Goal: Task Accomplishment & Management: Manage account settings

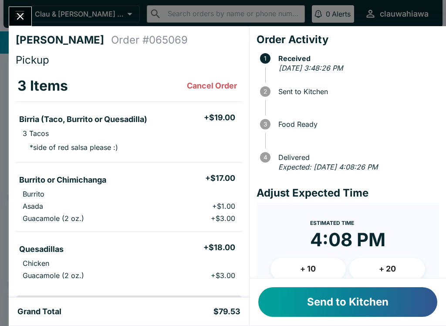
click at [314, 262] on button "+ 10" at bounding box center [308, 269] width 76 height 22
click at [26, 8] on button "Close" at bounding box center [20, 16] width 22 height 19
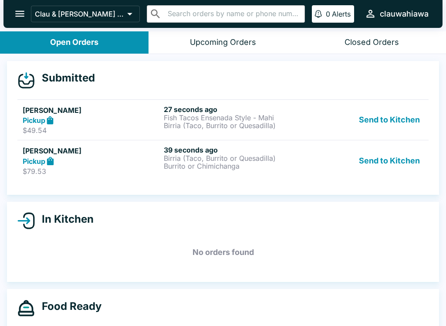
click at [151, 115] on div "Pickup" at bounding box center [92, 120] width 138 height 10
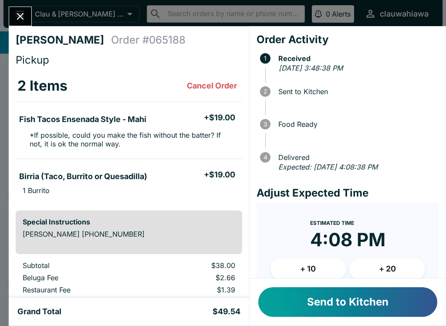
click at [320, 264] on button "+ 10" at bounding box center [308, 269] width 76 height 22
click at [325, 306] on button "Send to Kitchen" at bounding box center [347, 302] width 179 height 30
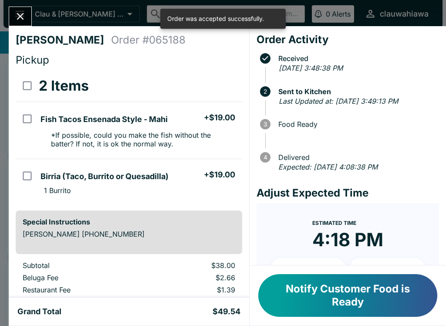
click at [30, 19] on button "Close" at bounding box center [20, 16] width 22 height 19
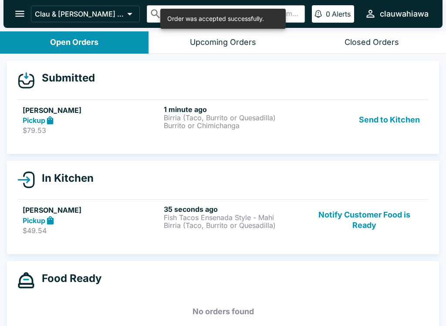
click at [224, 228] on p "Birria (Taco, Burrito or Quesadilla)" at bounding box center [233, 225] width 138 height 8
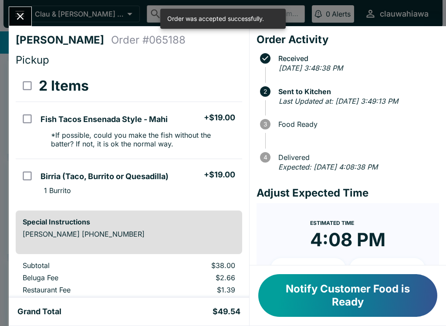
click at [25, 23] on button "Close" at bounding box center [20, 16] width 22 height 19
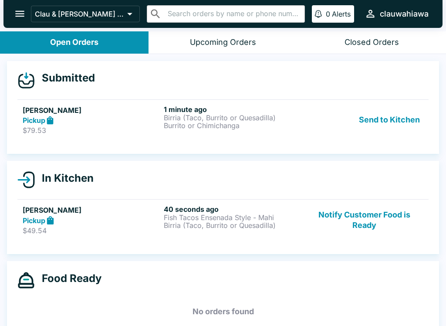
click at [299, 133] on div "1 minute ago Birria (Taco, Burrito or Quesadilla) Burrito or Chimichanga" at bounding box center [233, 120] width 138 height 30
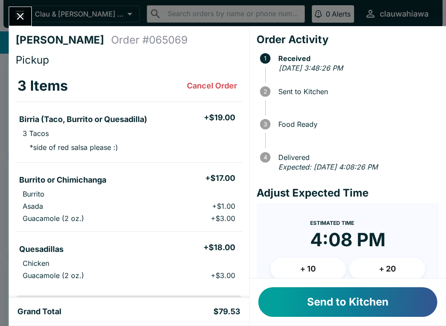
click at [354, 308] on button "Send to Kitchen" at bounding box center [347, 302] width 179 height 30
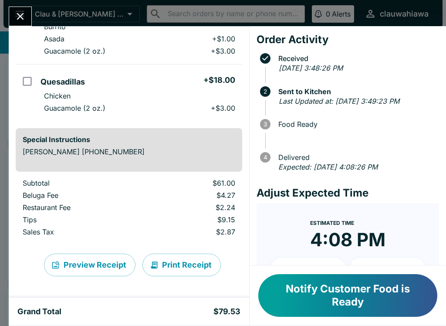
scroll to position [167, 0]
click at [24, 17] on icon "Close" at bounding box center [20, 16] width 12 height 12
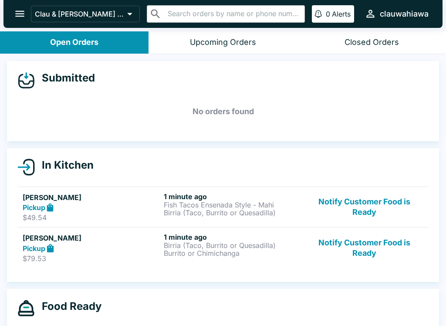
click at [154, 214] on p "$49.54" at bounding box center [92, 217] width 138 height 9
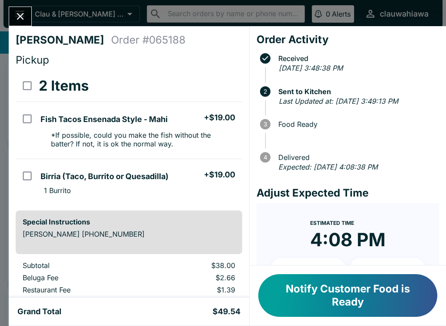
click at [24, 18] on icon "Close" at bounding box center [20, 16] width 12 height 12
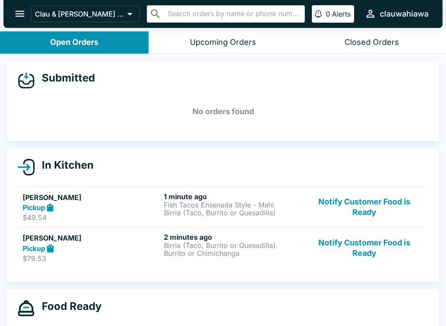
click at [150, 206] on div "Pickup" at bounding box center [92, 207] width 138 height 10
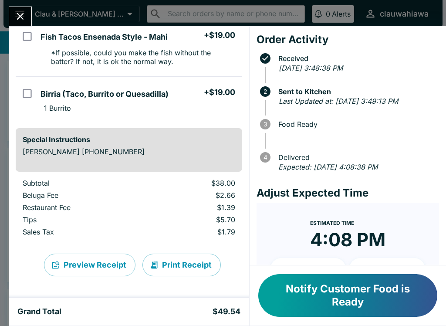
scroll to position [82, 0]
click at [23, 19] on icon "Close" at bounding box center [20, 16] width 7 height 7
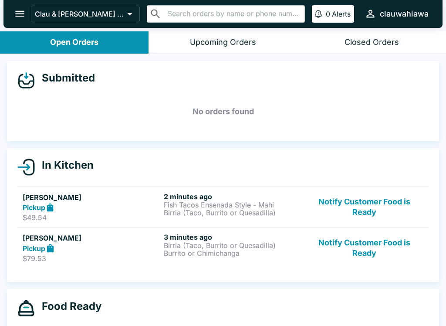
click at [244, 204] on p "Fish Tacos Ensenada Style - Mahi" at bounding box center [233, 205] width 138 height 8
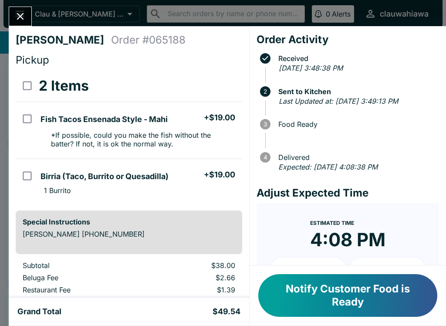
click at [29, 20] on button "Close" at bounding box center [20, 16] width 22 height 19
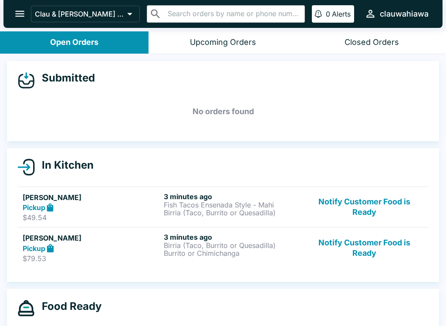
click at [138, 254] on p "$79.53" at bounding box center [92, 258] width 138 height 9
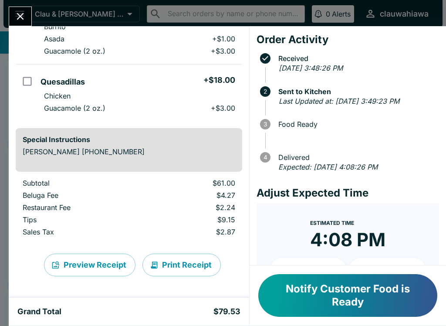
scroll to position [167, 0]
click at [17, 20] on icon "Close" at bounding box center [20, 16] width 12 height 12
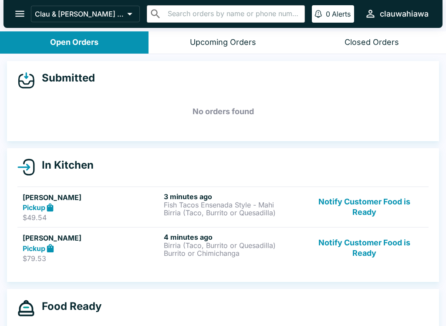
click at [259, 220] on div "3 minutes ago Fish Tacos Ensenada Style - Mahi Birria (Taco, Burrito or Quesadi…" at bounding box center [233, 207] width 138 height 30
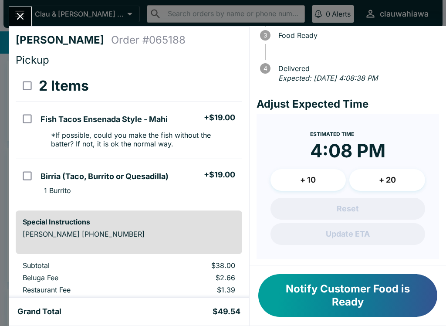
scroll to position [88, 0]
click at [21, 8] on button "Close" at bounding box center [20, 16] width 22 height 19
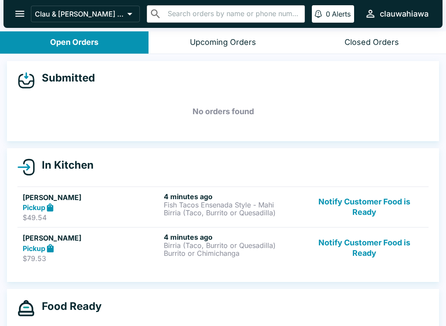
click at [382, 249] on button "Notify Customer Food is Ready" at bounding box center [364, 247] width 118 height 30
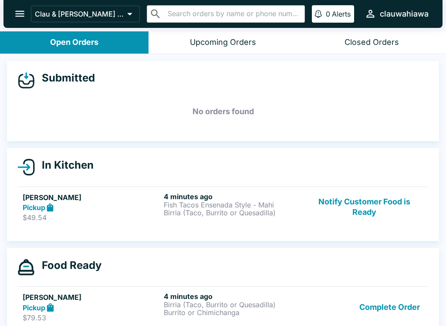
click at [206, 215] on p "Birria (Taco, Burrito or Quesadilla)" at bounding box center [233, 212] width 138 height 8
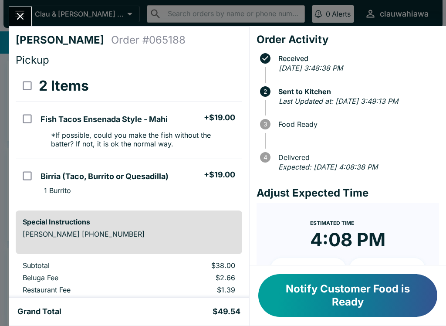
click at [27, 17] on button "Close" at bounding box center [20, 16] width 22 height 19
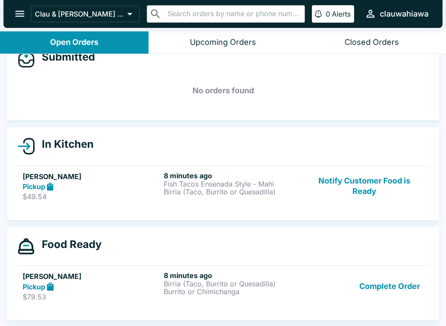
scroll to position [21, 0]
click at [282, 299] on div "8 minutes ago Birria (Taco, Burrito or Quesadilla) Burrito or Chimichanga" at bounding box center [233, 286] width 138 height 30
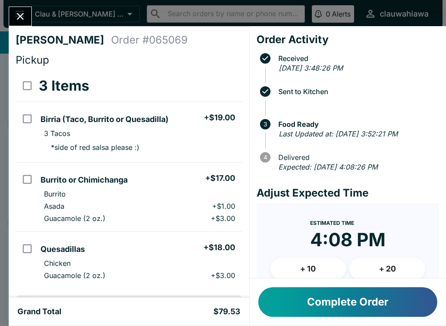
click at [350, 309] on button "Complete Order" at bounding box center [347, 302] width 179 height 30
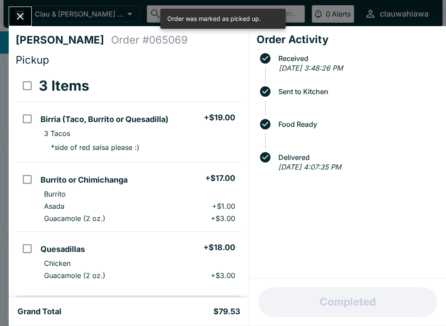
click at [26, 14] on icon "Close" at bounding box center [20, 16] width 12 height 12
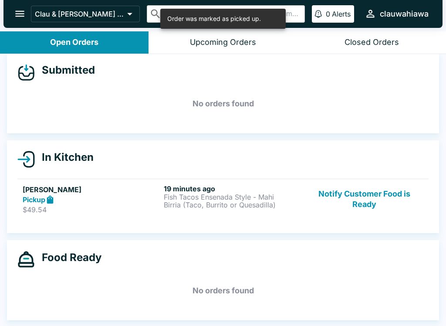
click at [148, 205] on p "$49.54" at bounding box center [92, 209] width 138 height 9
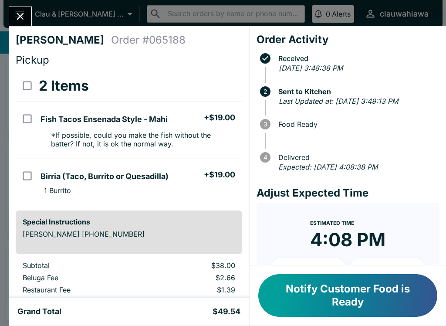
click at [353, 298] on button "Notify Customer Food is Ready" at bounding box center [347, 295] width 179 height 43
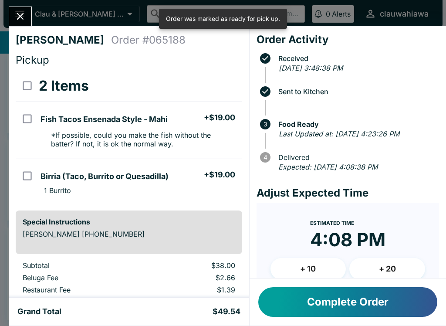
click at [337, 303] on button "Complete Order" at bounding box center [347, 302] width 179 height 30
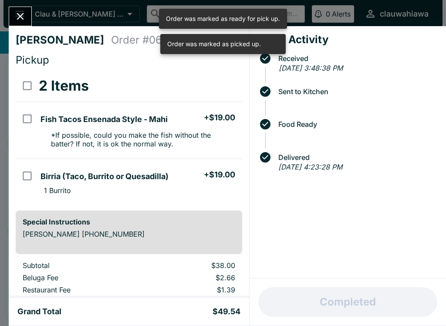
click at [17, 18] on icon "Close" at bounding box center [20, 16] width 12 height 12
